Goal: Task Accomplishment & Management: Manage account settings

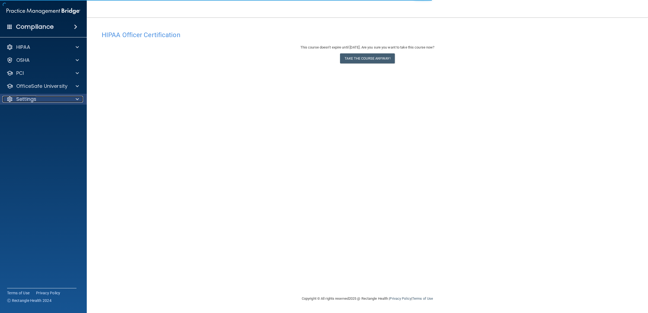
click at [66, 100] on div "Settings" at bounding box center [35, 99] width 67 height 7
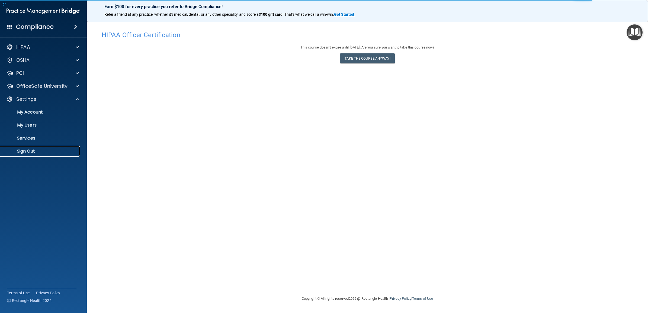
click at [31, 152] on p "Sign Out" at bounding box center [41, 151] width 74 height 5
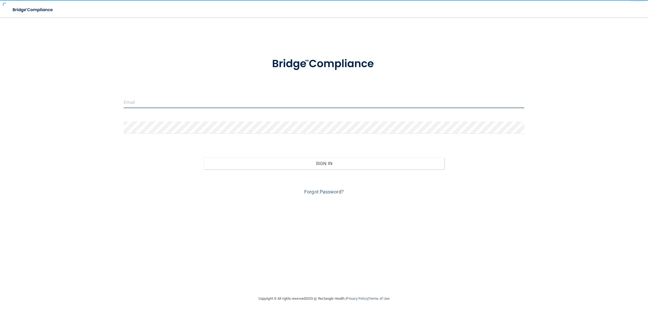
type input "[EMAIL_ADDRESS][DOMAIN_NAME]"
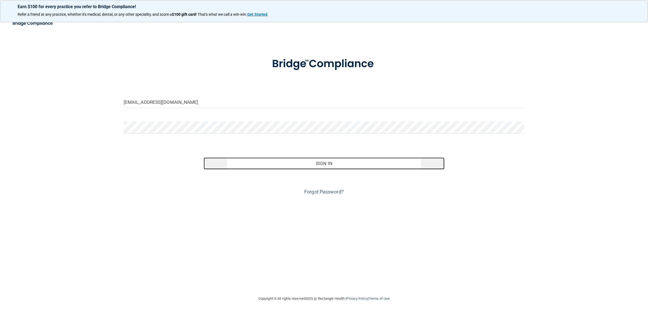
click at [308, 165] on button "Sign In" at bounding box center [324, 164] width 241 height 12
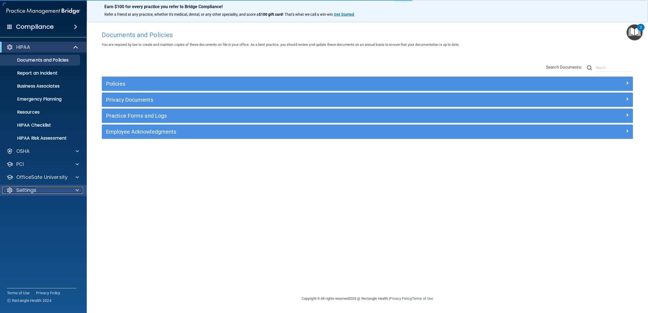
click at [42, 190] on div "Settings" at bounding box center [35, 190] width 67 height 7
click at [32, 218] on p "My Users" at bounding box center [41, 216] width 74 height 5
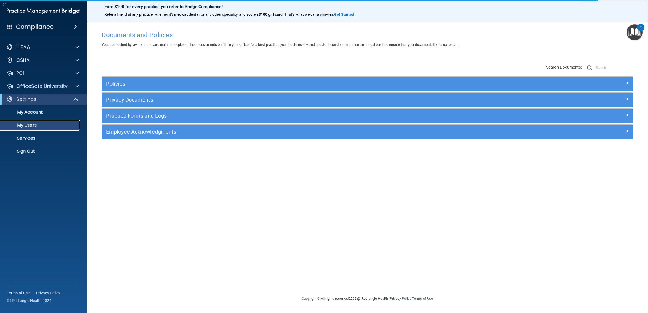
select select "20"
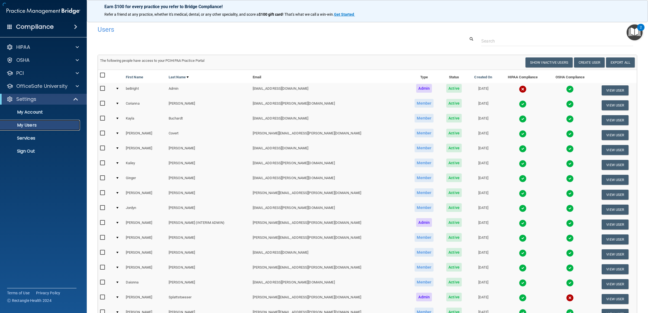
click at [34, 126] on p "My Users" at bounding box center [41, 125] width 74 height 5
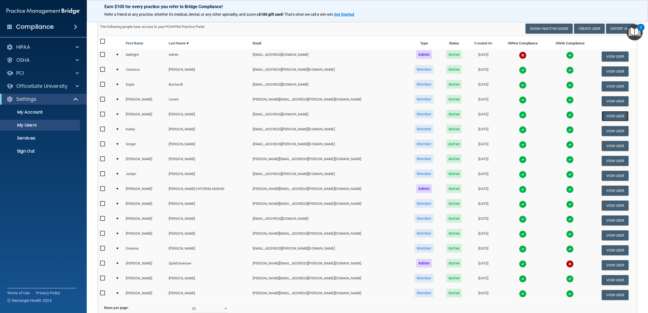
click at [602, 117] on button "View User" at bounding box center [615, 116] width 27 height 10
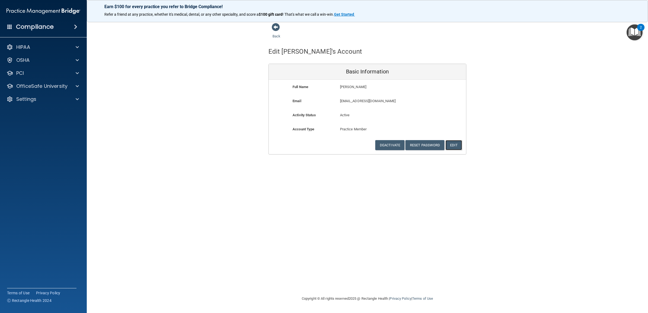
click at [459, 146] on button "Edit" at bounding box center [453, 145] width 17 height 10
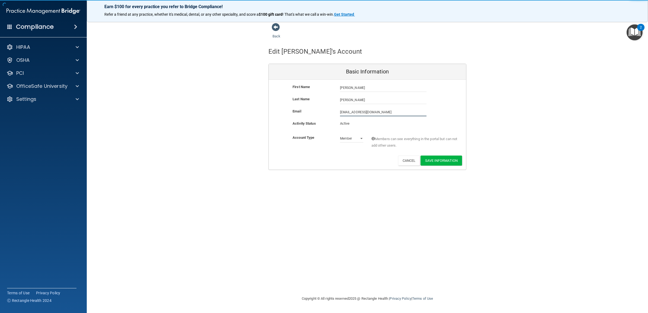
drag, startPoint x: 381, startPoint y: 114, endPoint x: 333, endPoint y: 117, distance: 48.1
click at [333, 117] on div "Email [EMAIL_ADDRESS][DOMAIN_NAME] [EMAIL_ADDRESS][DOMAIN_NAME]" at bounding box center [367, 114] width 197 height 12
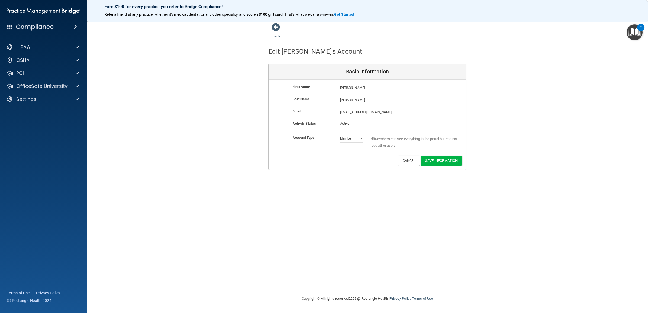
paste input "annah.[PERSON_NAME]@campsmile"
type input "[PERSON_NAME][EMAIL_ADDRESS][DOMAIN_NAME]"
click at [436, 160] on button "Save Information" at bounding box center [441, 161] width 41 height 10
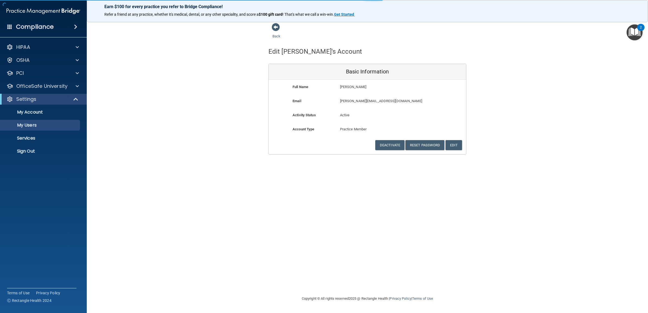
select select "20"
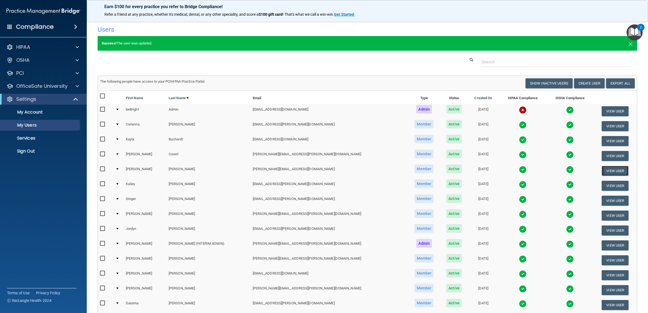
click at [607, 170] on button "View User" at bounding box center [615, 171] width 27 height 10
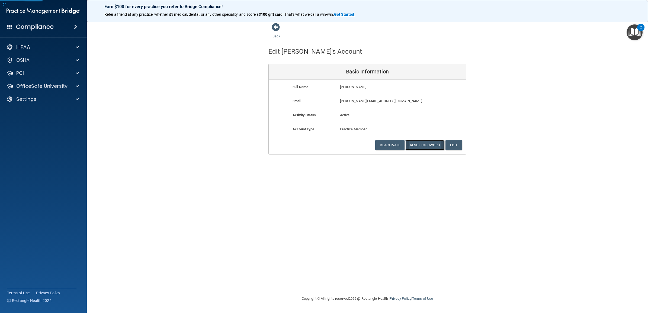
click at [428, 145] on button "Reset Password" at bounding box center [424, 145] width 39 height 10
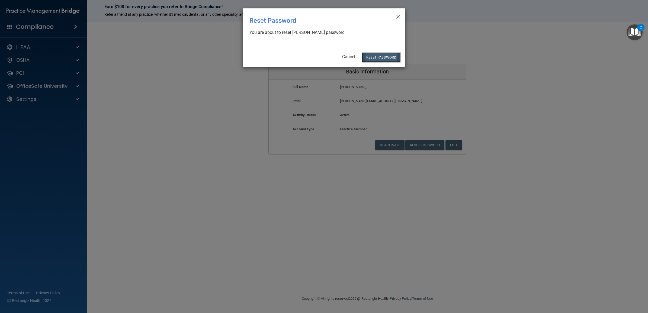
click at [378, 58] on button "Reset Password" at bounding box center [381, 57] width 39 height 10
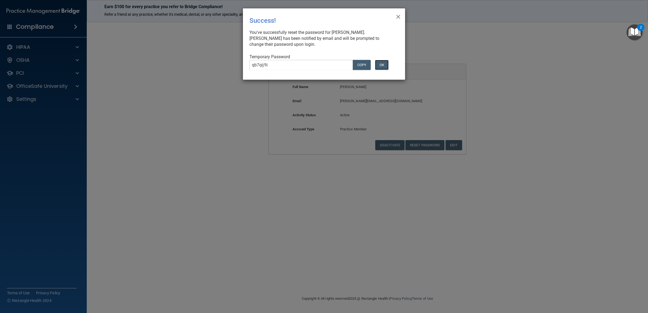
click at [383, 65] on button "OK" at bounding box center [382, 65] width 14 height 10
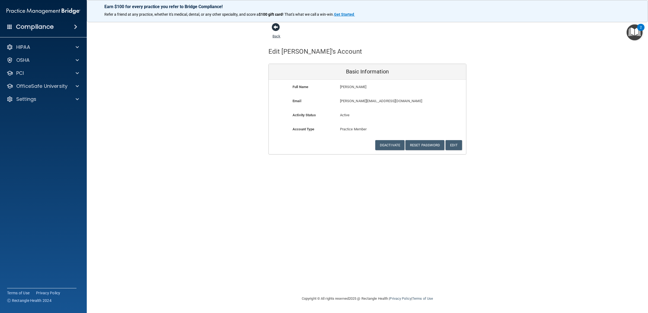
click at [276, 36] on link "Back" at bounding box center [277, 33] width 8 height 11
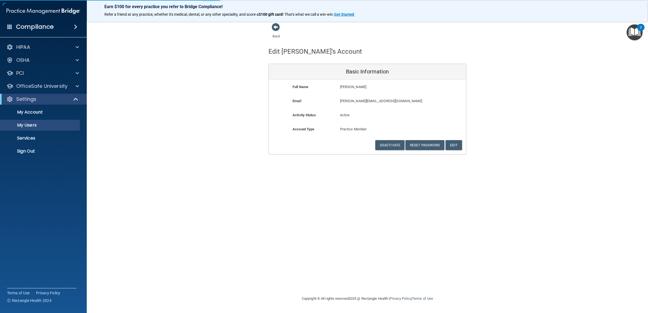
select select "20"
